Goal: Information Seeking & Learning: Learn about a topic

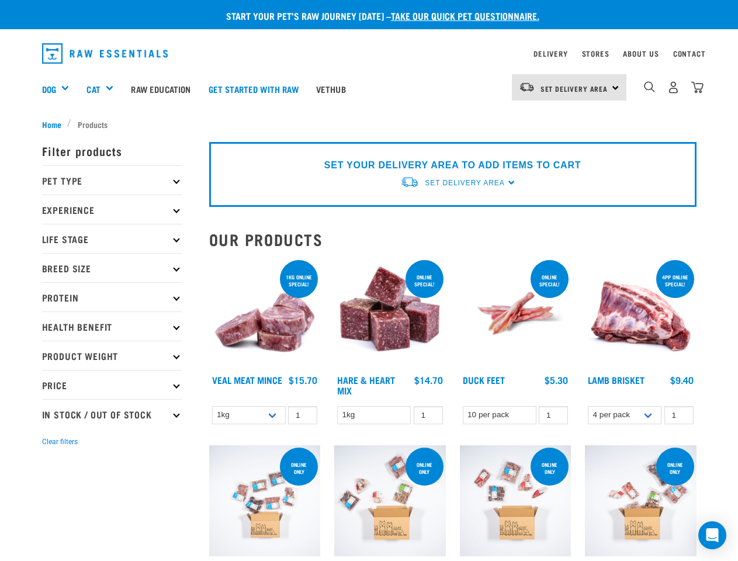
click at [60, 89] on div "Dog" at bounding box center [60, 88] width 36 height 47
click at [105, 89] on div "Cat" at bounding box center [104, 88] width 36 height 47
click at [569, 87] on span "Set Delivery Area" at bounding box center [574, 88] width 68 height 4
click at [649, 87] on img "dropdown navigation" at bounding box center [649, 86] width 11 height 11
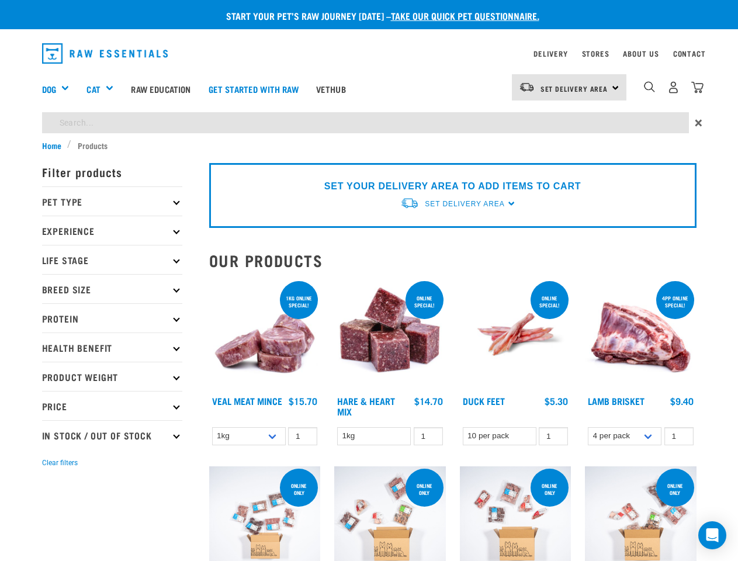
click at [112, 180] on p "Filter products" at bounding box center [112, 171] width 140 height 29
click at [112, 209] on p "Pet Type" at bounding box center [112, 200] width 140 height 29
click at [112, 238] on p "Experience" at bounding box center [112, 229] width 140 height 29
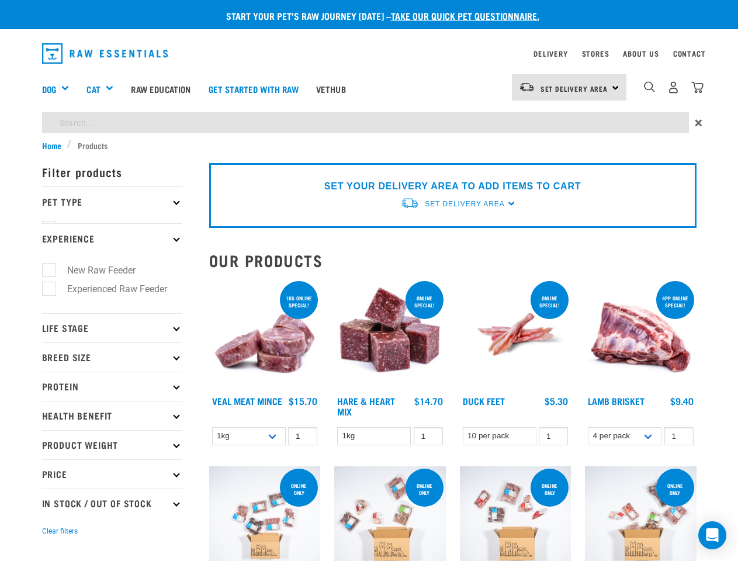
click at [112, 223] on ul "Dog Cat" at bounding box center [112, 219] width 140 height 8
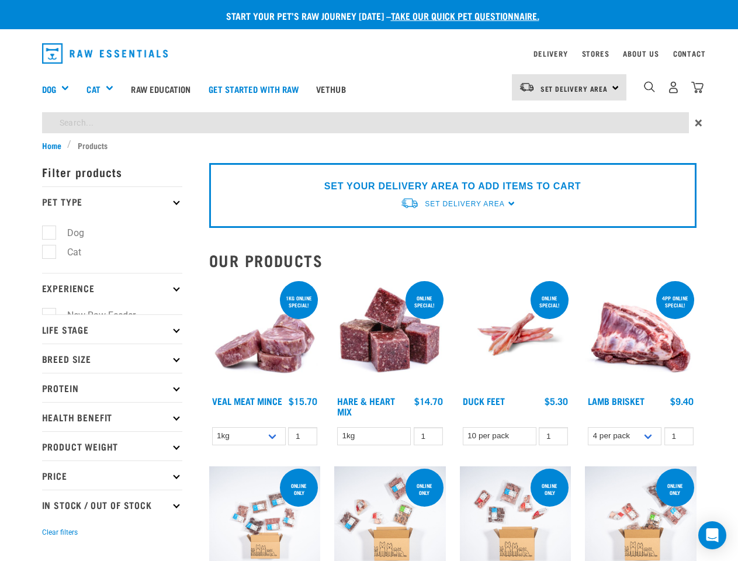
click at [112, 297] on p "Experience" at bounding box center [112, 287] width 140 height 29
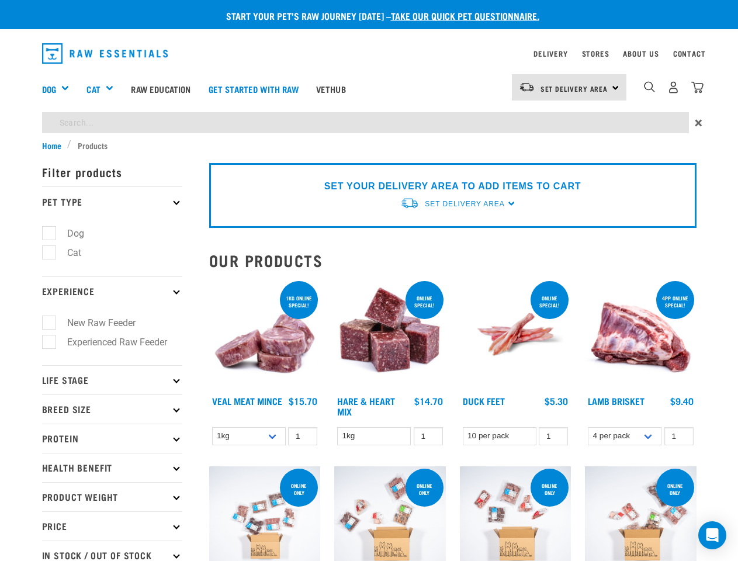
click at [112, 326] on label "New Raw Feeder" at bounding box center [94, 322] width 92 height 15
click at [50, 325] on input "New Raw Feeder" at bounding box center [46, 321] width 8 height 8
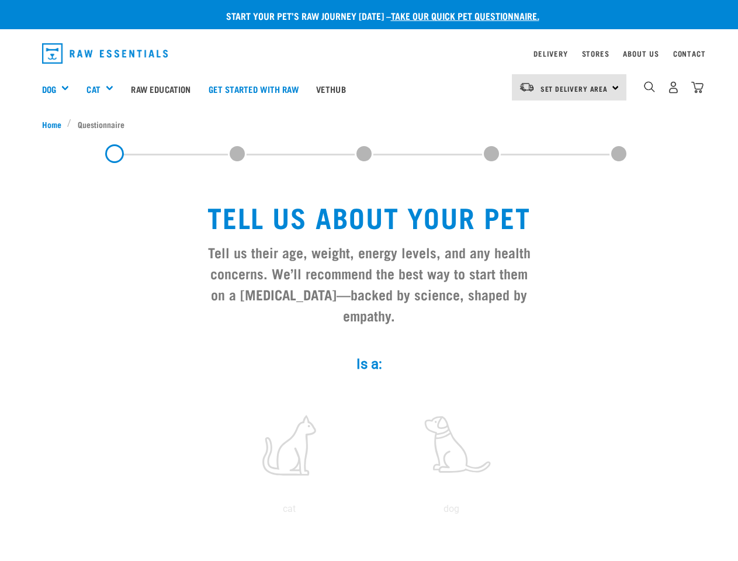
click at [60, 89] on div "Dog" at bounding box center [60, 88] width 36 height 47
click at [105, 89] on div "Cat" at bounding box center [104, 88] width 36 height 47
click at [569, 87] on span "Set Delivery Area" at bounding box center [574, 88] width 68 height 4
click at [649, 87] on img "dropdown navigation" at bounding box center [649, 86] width 11 height 11
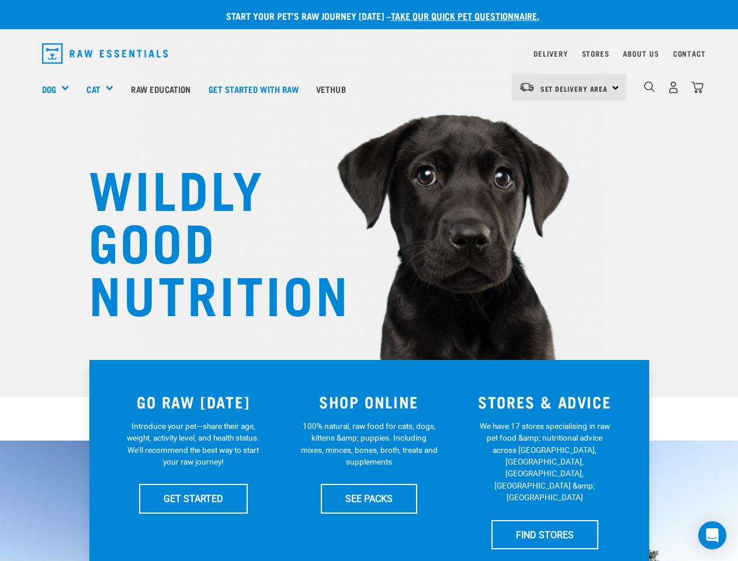
click at [60, 89] on div "Dog" at bounding box center [60, 88] width 36 height 47
click at [105, 89] on div "Cat" at bounding box center [104, 88] width 36 height 47
click at [569, 87] on span "Set Delivery Area" at bounding box center [574, 88] width 68 height 4
click at [649, 87] on img "dropdown navigation" at bounding box center [649, 86] width 11 height 11
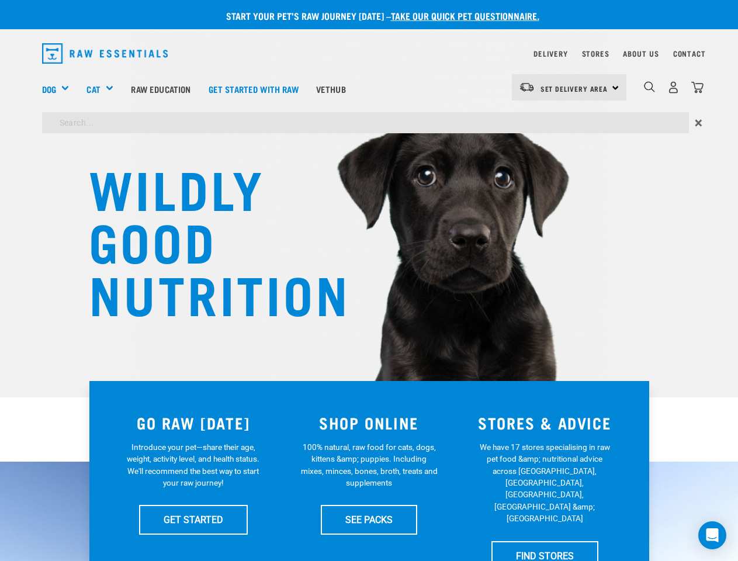
click at [712, 535] on icon "Open Intercom Messenger" at bounding box center [712, 535] width 12 height 14
